Goal: Check status: Check status

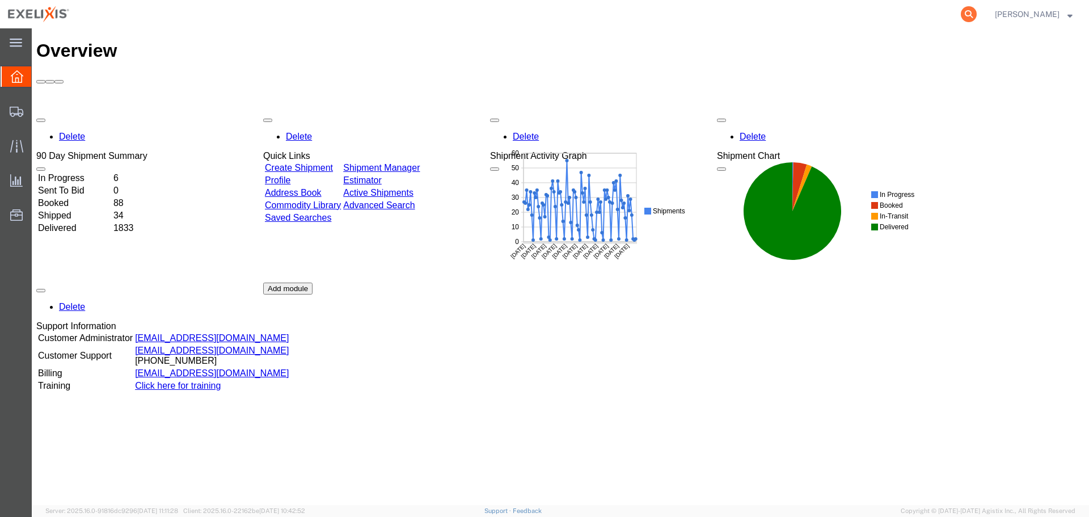
click at [977, 11] on icon at bounding box center [969, 14] width 16 height 16
paste input "[STREET_ADDRESS]"
drag, startPoint x: 896, startPoint y: 14, endPoint x: 589, endPoint y: 20, distance: 306.9
click at [589, 20] on div "[STREET_ADDRESS]" at bounding box center [527, 14] width 901 height 28
paste input "S02397511"
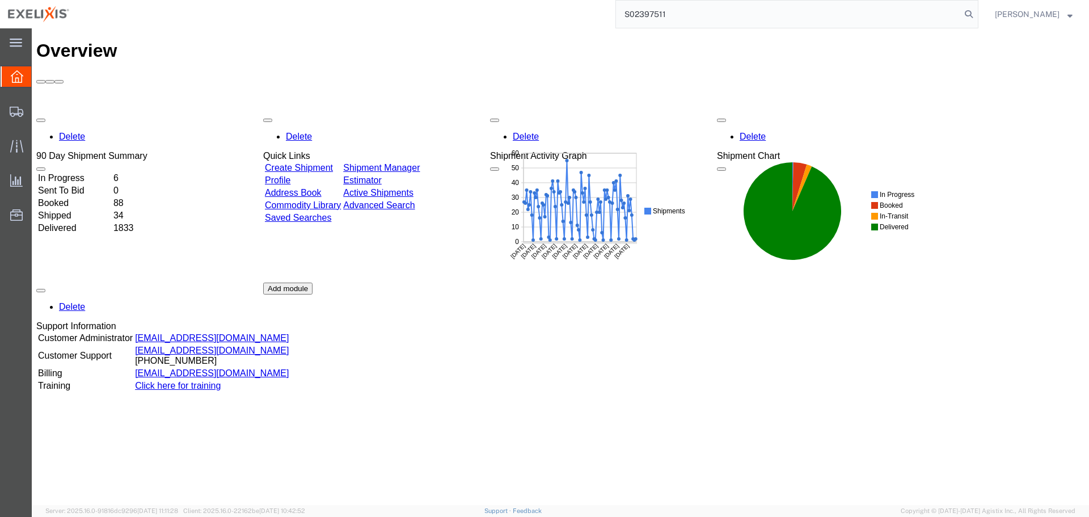
type input "S02397511"
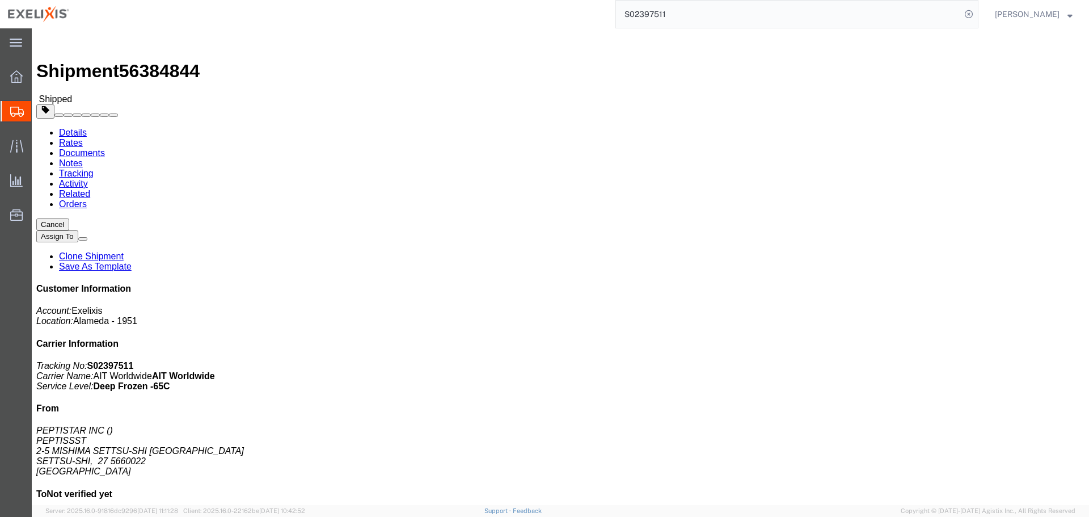
click link "Tracking"
